Goal: Transaction & Acquisition: Purchase product/service

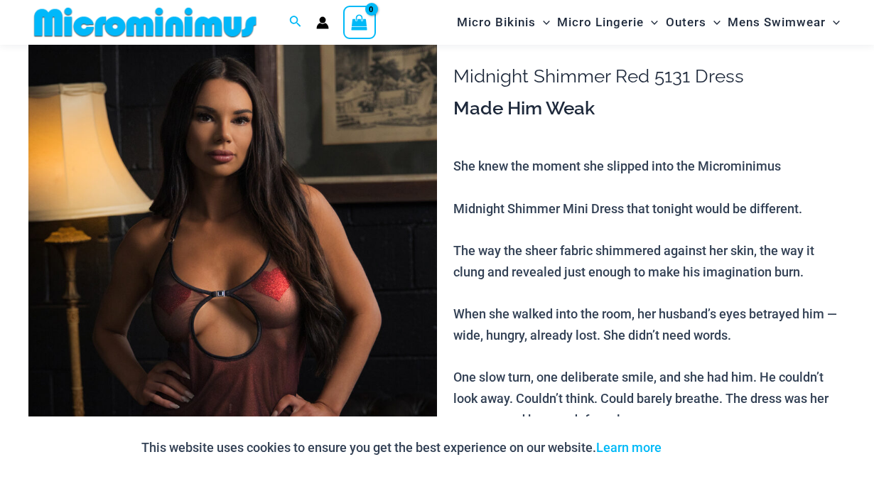
scroll to position [112, 0]
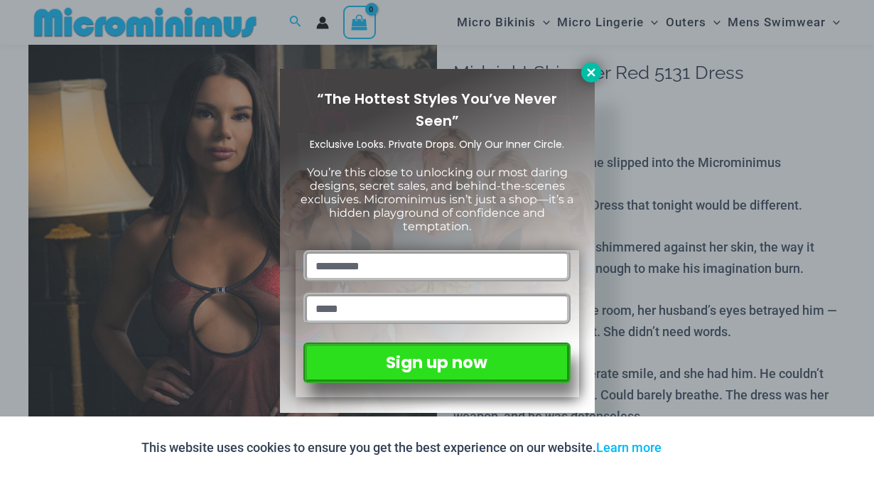
click at [598, 75] on button at bounding box center [591, 73] width 20 height 20
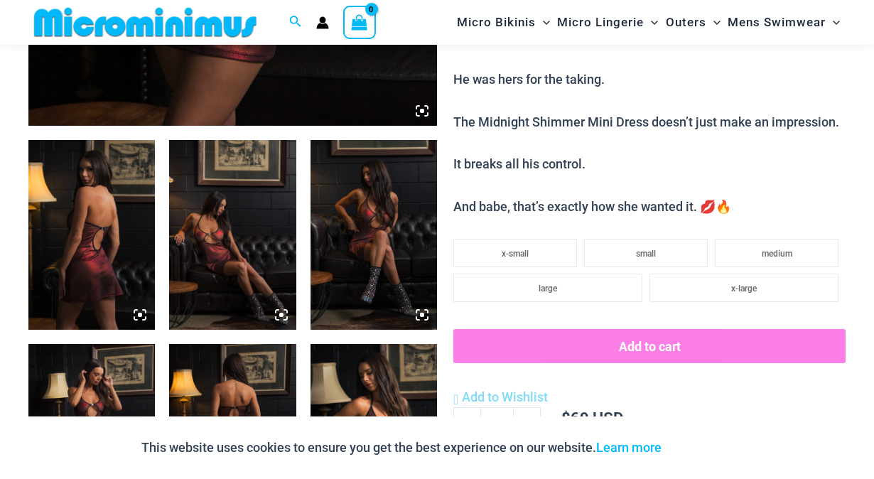
scroll to position [619, 0]
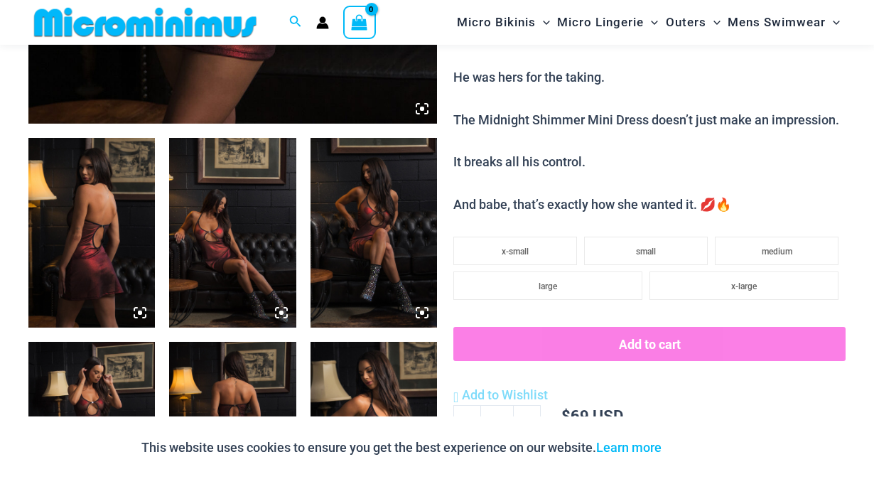
click at [81, 248] on img at bounding box center [91, 233] width 127 height 190
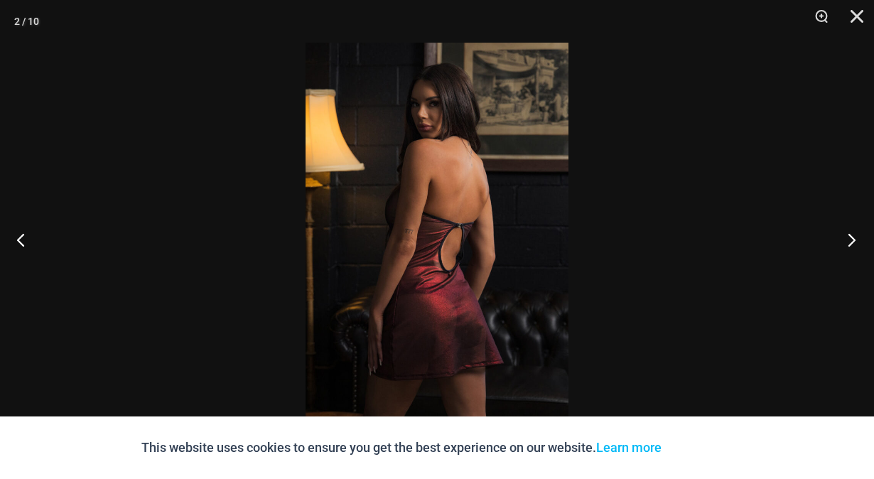
click at [834, 240] on button "Next" at bounding box center [847, 239] width 53 height 71
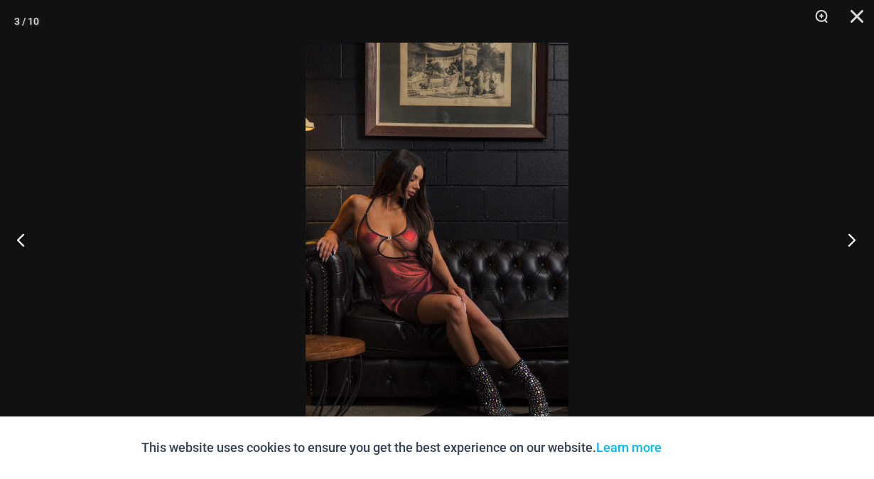
click at [840, 241] on button "Next" at bounding box center [847, 239] width 53 height 71
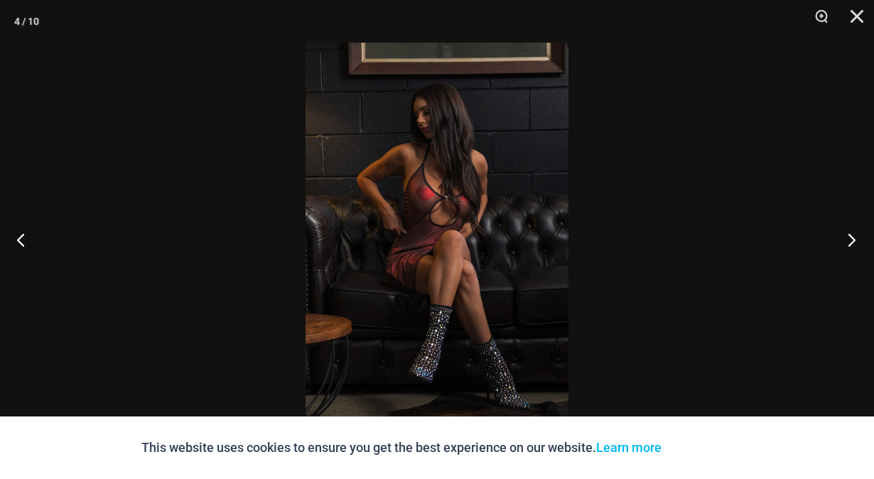
click at [840, 241] on button "Next" at bounding box center [847, 239] width 53 height 71
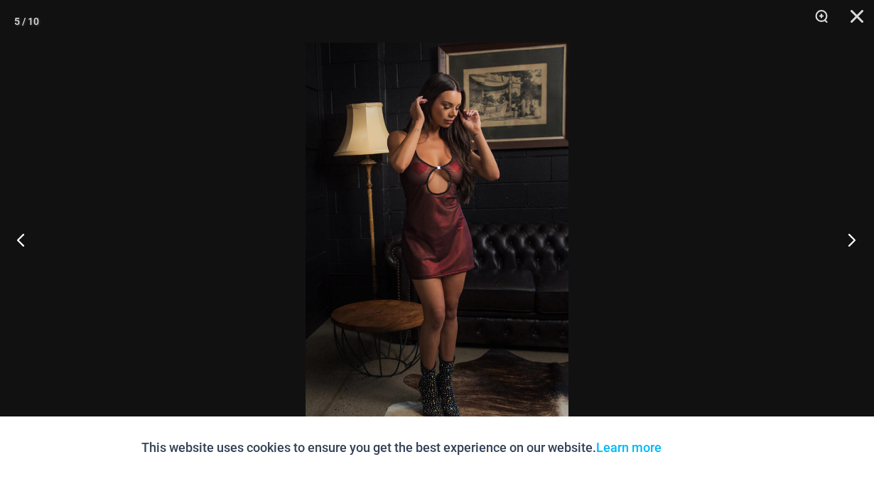
click at [840, 241] on button "Next" at bounding box center [847, 239] width 53 height 71
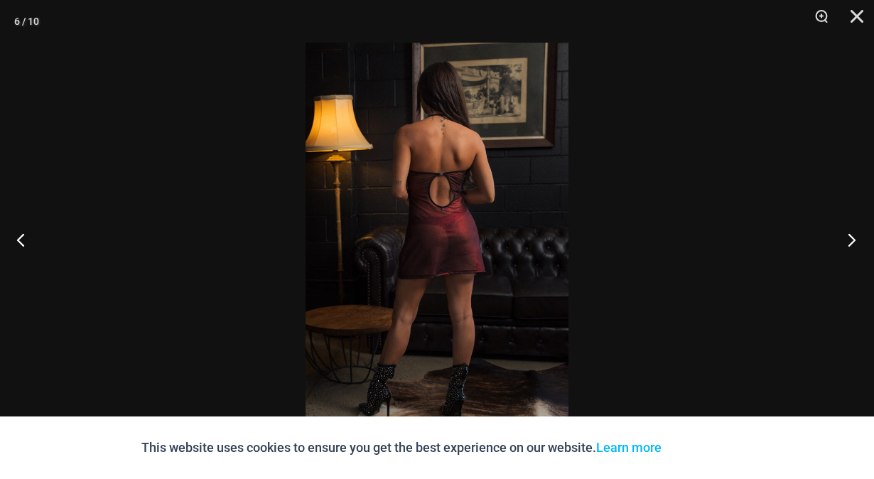
click at [840, 241] on button "Next" at bounding box center [847, 239] width 53 height 71
